Goal: Navigation & Orientation: Find specific page/section

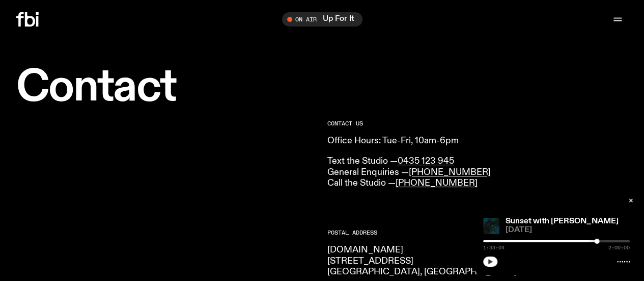
click at [490, 260] on icon "button" at bounding box center [490, 261] width 5 height 5
click at [35, 25] on icon at bounding box center [30, 19] width 10 height 14
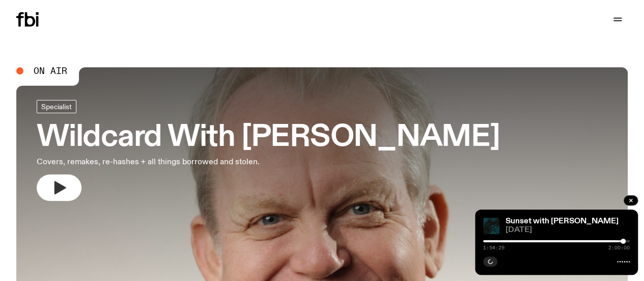
click at [58, 187] on icon "button" at bounding box center [60, 187] width 12 height 13
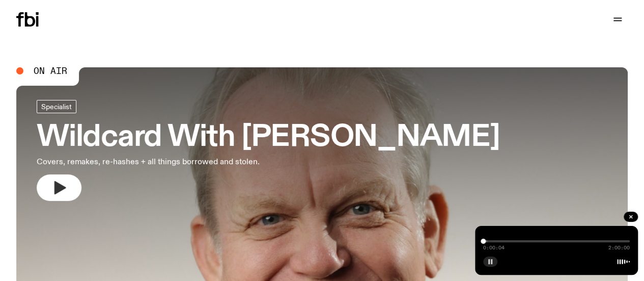
click at [492, 260] on icon "button" at bounding box center [490, 261] width 6 height 6
click at [0, 0] on link "Schedule" at bounding box center [0, 0] width 0 height 0
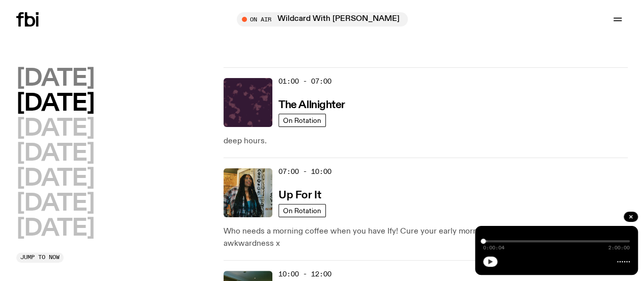
click at [88, 89] on h2 "Monday" at bounding box center [55, 78] width 78 height 23
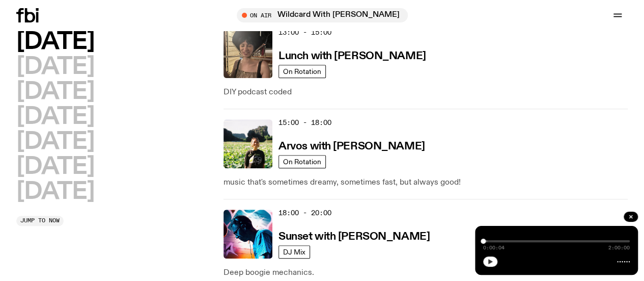
scroll to position [436, 0]
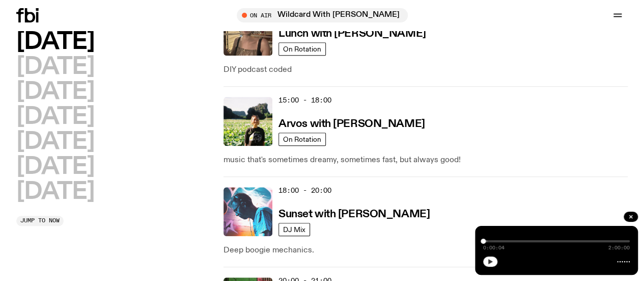
click at [246, 187] on img at bounding box center [248, 211] width 49 height 49
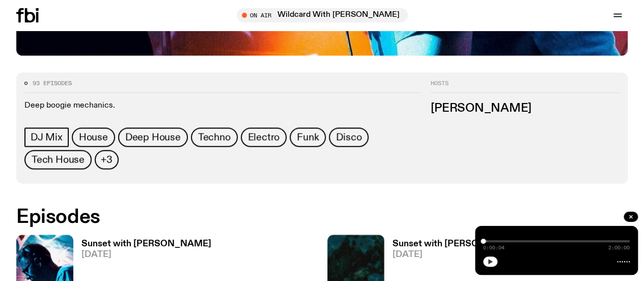
scroll to position [400, 0]
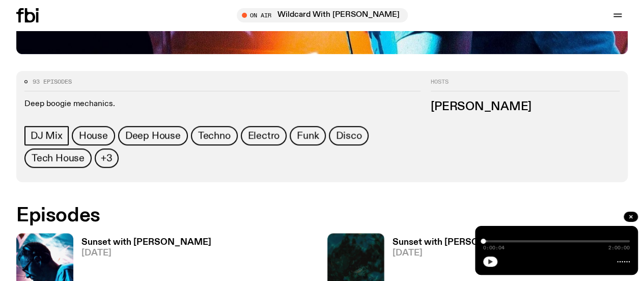
click at [29, 12] on icon at bounding box center [30, 15] width 10 height 14
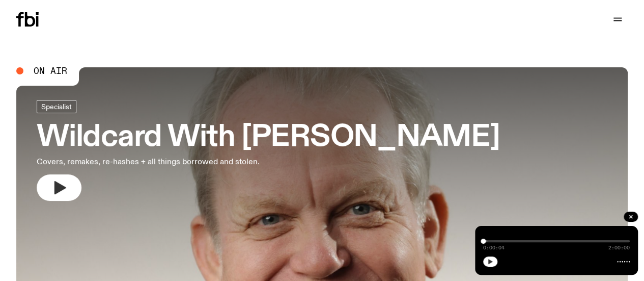
click at [57, 183] on icon "button" at bounding box center [60, 187] width 12 height 13
